Goal: Information Seeking & Learning: Find specific fact

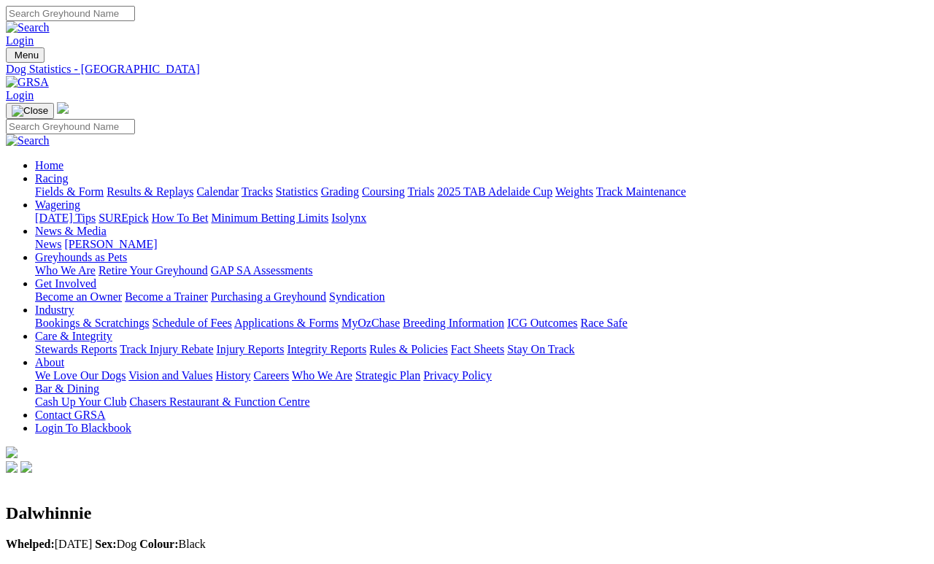
scroll to position [0, 6]
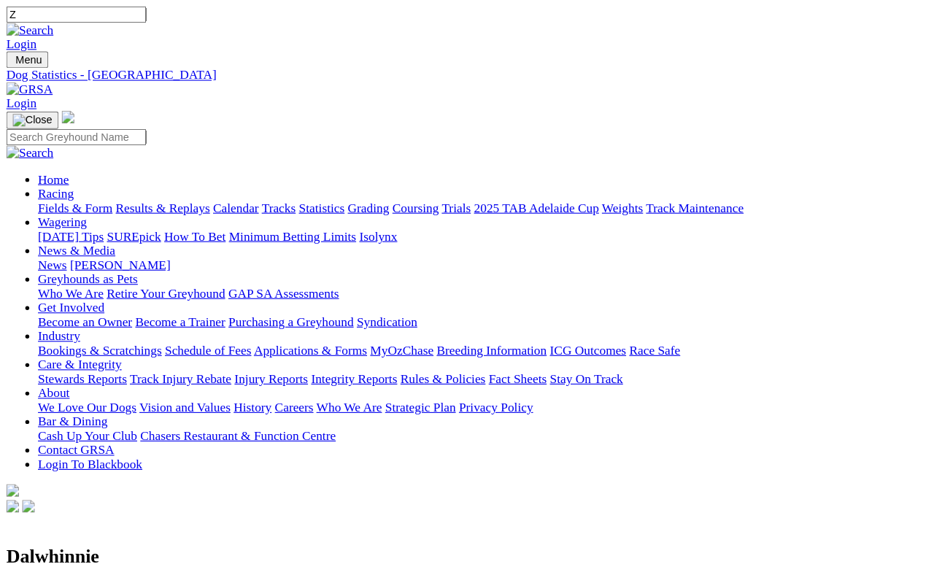
scroll to position [7, 0]
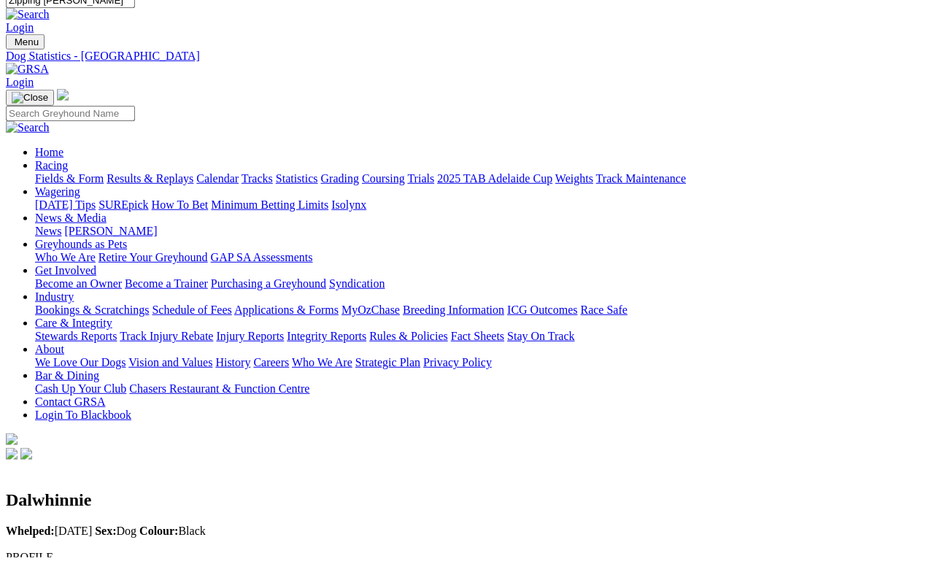
type input "Zipping [PERSON_NAME]"
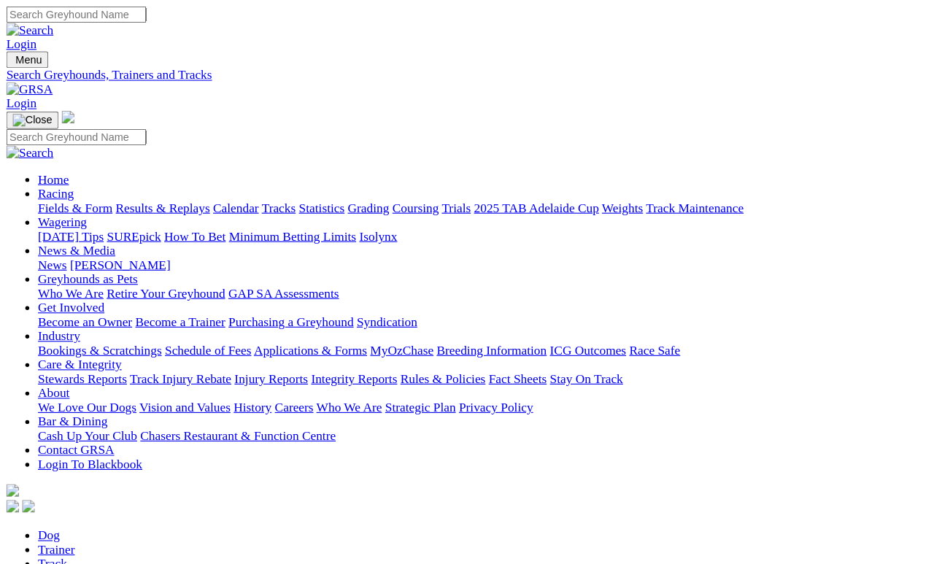
scroll to position [7, 0]
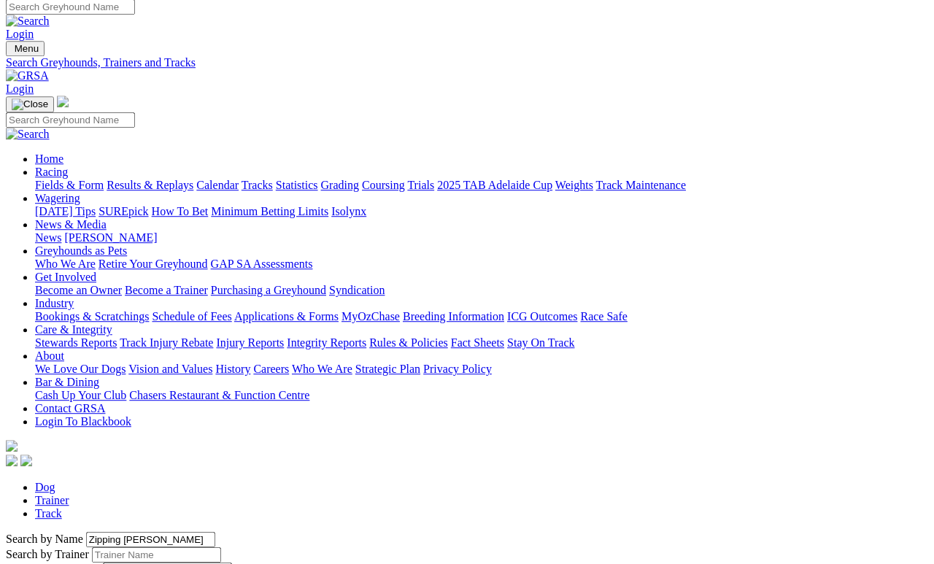
click at [55, 481] on link "Dog" at bounding box center [45, 487] width 20 height 12
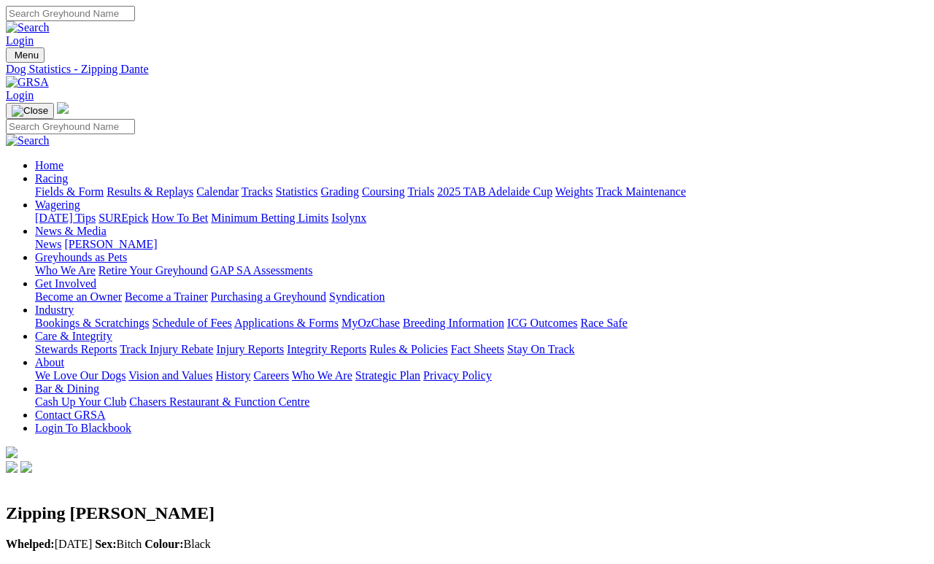
click at [271, 6] on div "Login" at bounding box center [467, 27] width 923 height 42
